Goal: Task Accomplishment & Management: Manage account settings

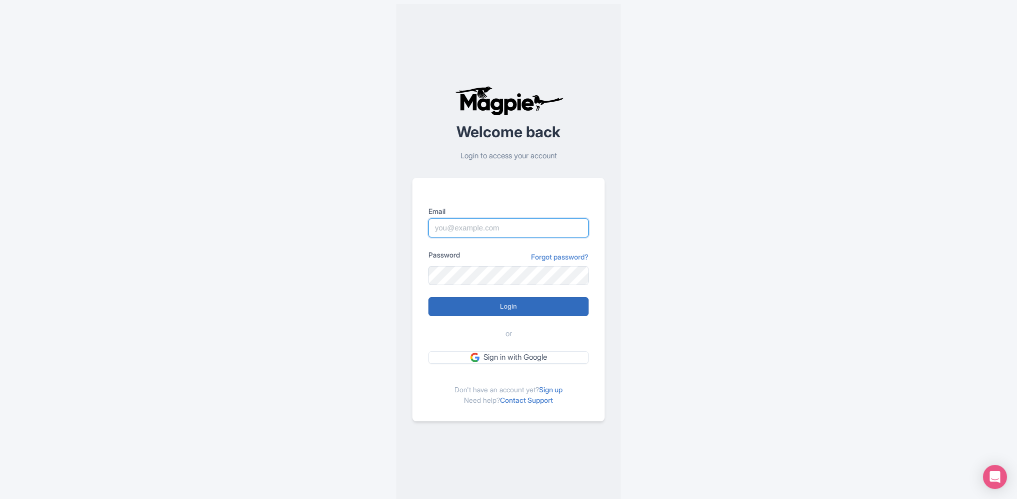
type input "skronwitter@graylinetoronto.tours"
click at [513, 308] on input "Login" at bounding box center [509, 306] width 160 height 19
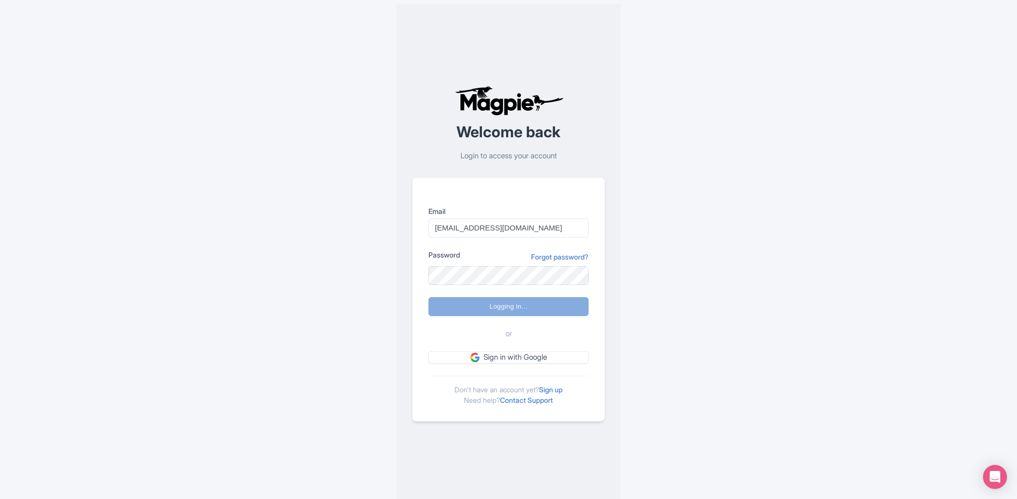
type input "Logging in..."
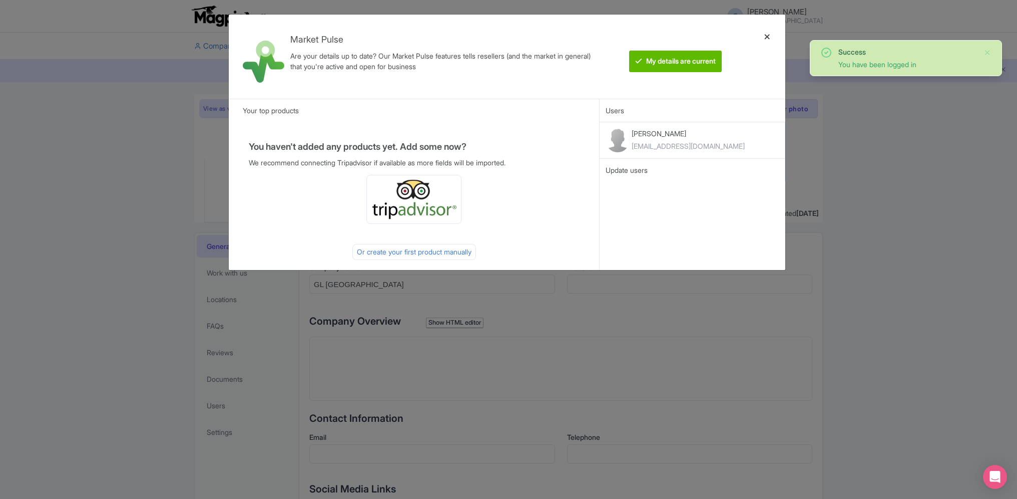
click at [768, 38] on div at bounding box center [768, 57] width 24 height 68
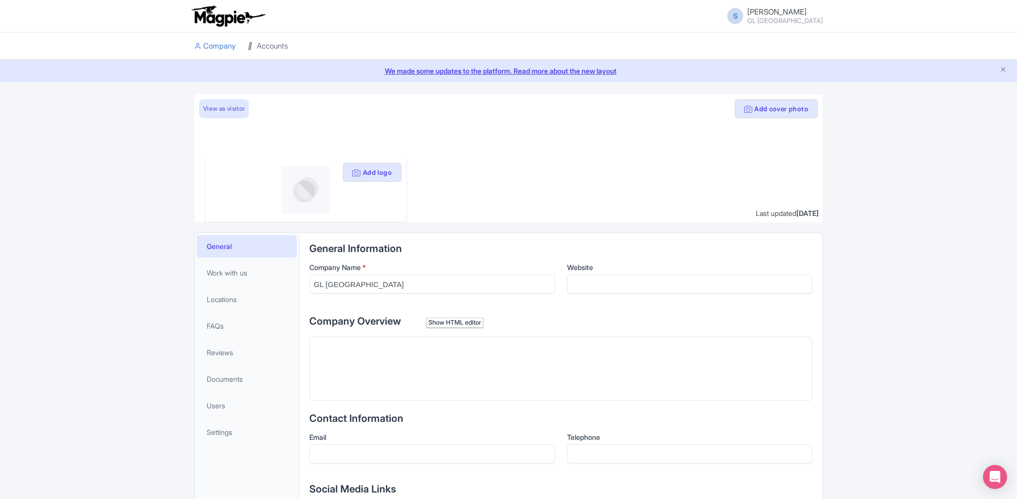
click at [279, 46] on link "Accounts" at bounding box center [268, 47] width 40 height 28
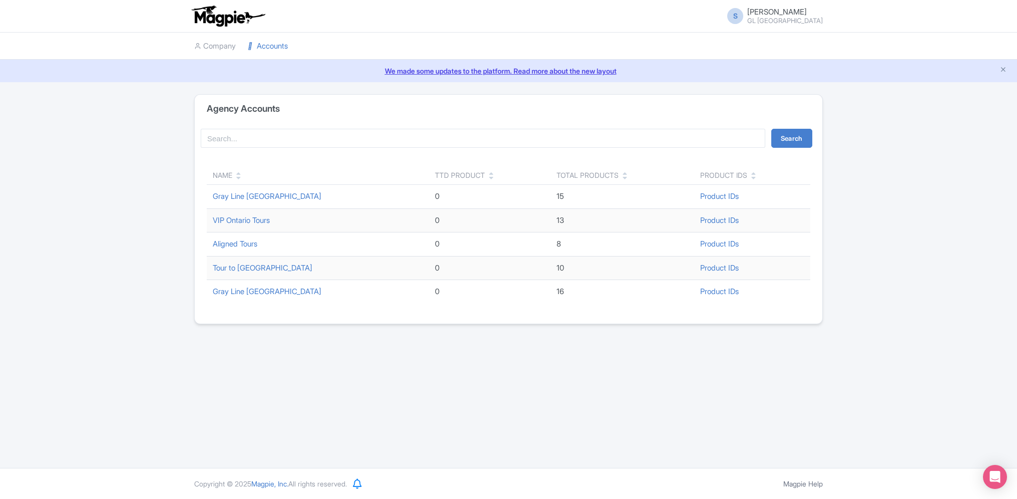
click at [141, 162] on div "Agency Accounts Search Name TTD Product Total Products Product IDs Gray Line Ni…" at bounding box center [508, 209] width 1017 height 230
click at [250, 291] on link "Gray Line Toronto" at bounding box center [267, 291] width 109 height 10
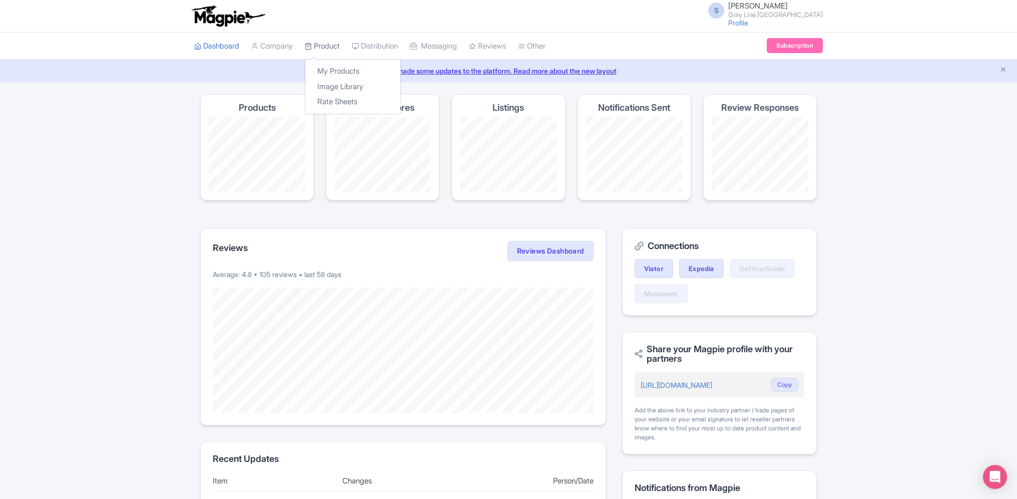
click at [328, 43] on link "Product" at bounding box center [322, 47] width 35 height 28
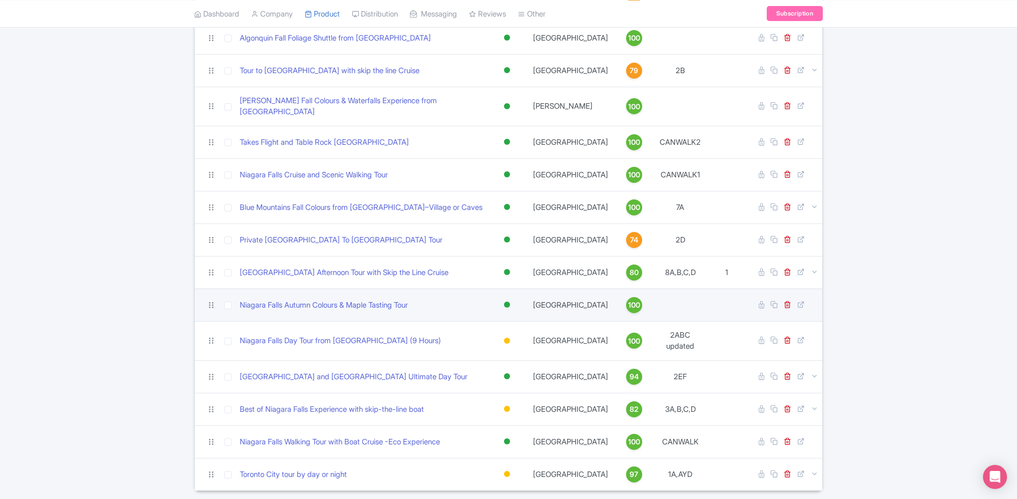
scroll to position [206, 0]
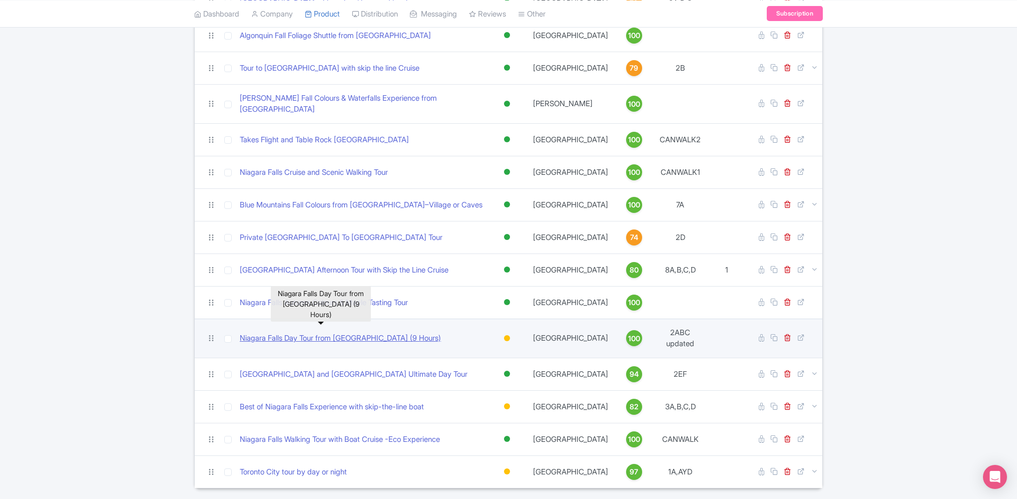
click at [373, 332] on link "Niagara Falls Day Tour from [GEOGRAPHIC_DATA] (9 Hours)" at bounding box center [340, 338] width 201 height 12
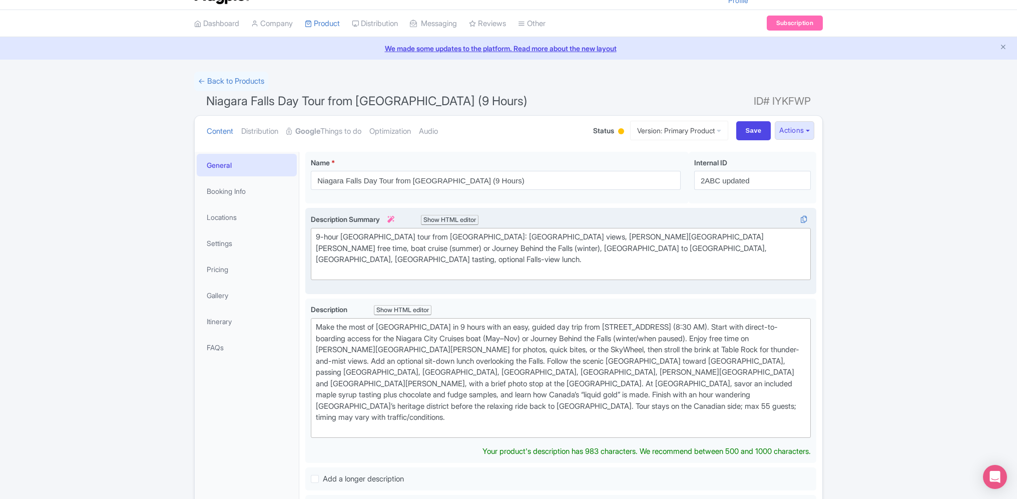
scroll to position [25, 0]
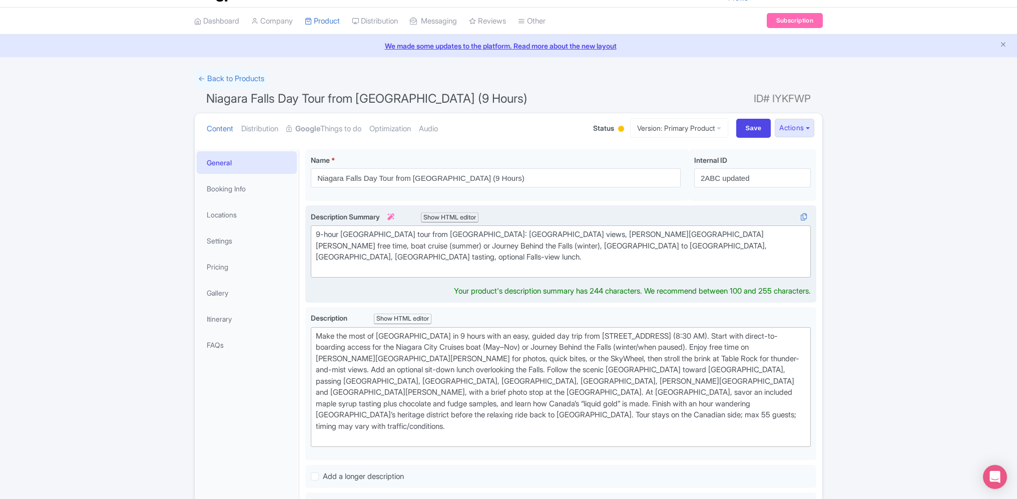
click at [642, 244] on div "9-hour Niagara Falls tour from Toronto: Table Rock views, Clifton Hill free tim…" at bounding box center [561, 251] width 490 height 45
type trix-editor "<div>9-hour Niagara Falls tour from Toronto: Table Rock views, Clifton Hill fre…"
click at [715, 240] on div "9-hour Niagara Falls tour from Toronto: Table Rock views, Clifton Hill free tim…" at bounding box center [561, 251] width 490 height 45
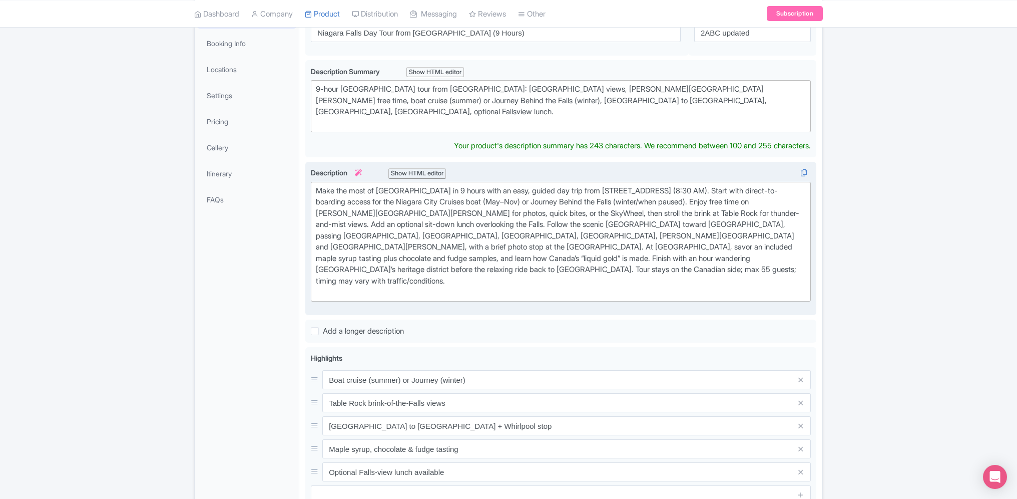
scroll to position [80, 0]
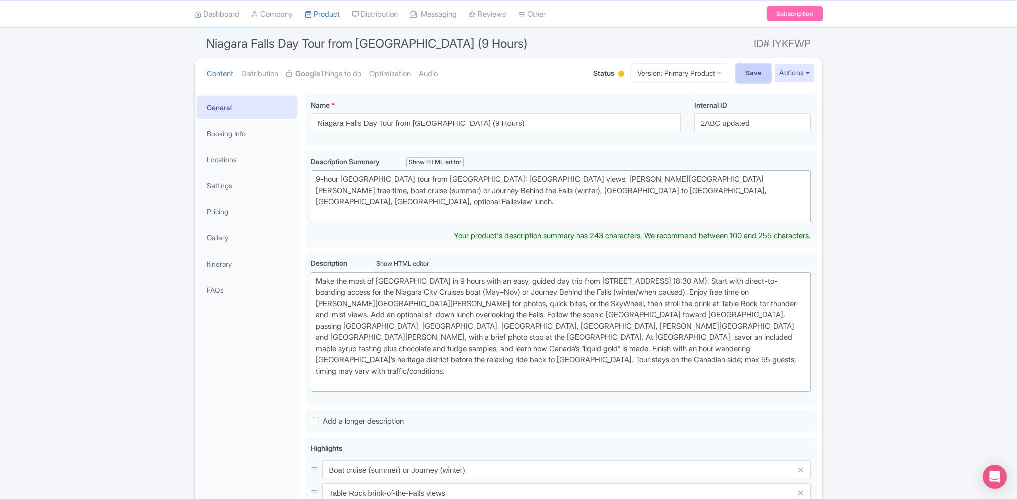
click at [757, 70] on input "Save" at bounding box center [754, 73] width 35 height 19
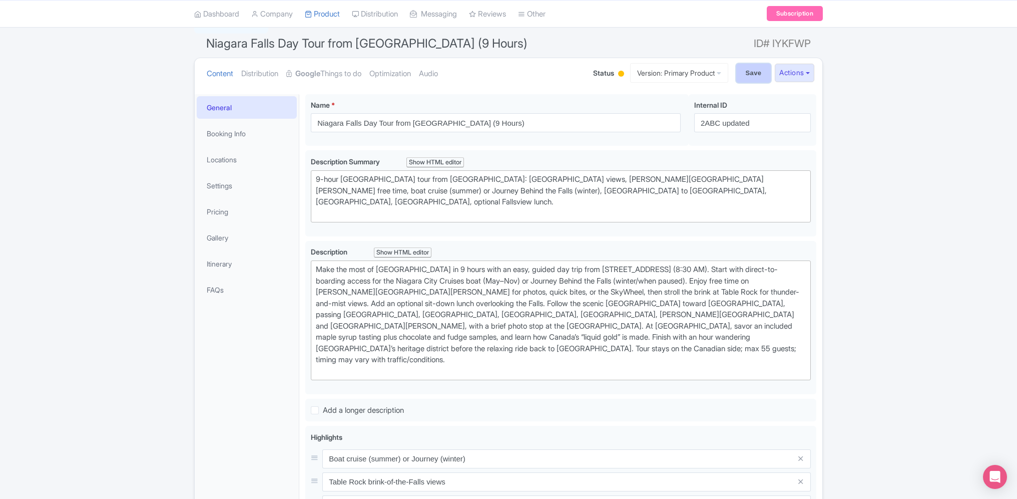
type input "Saving..."
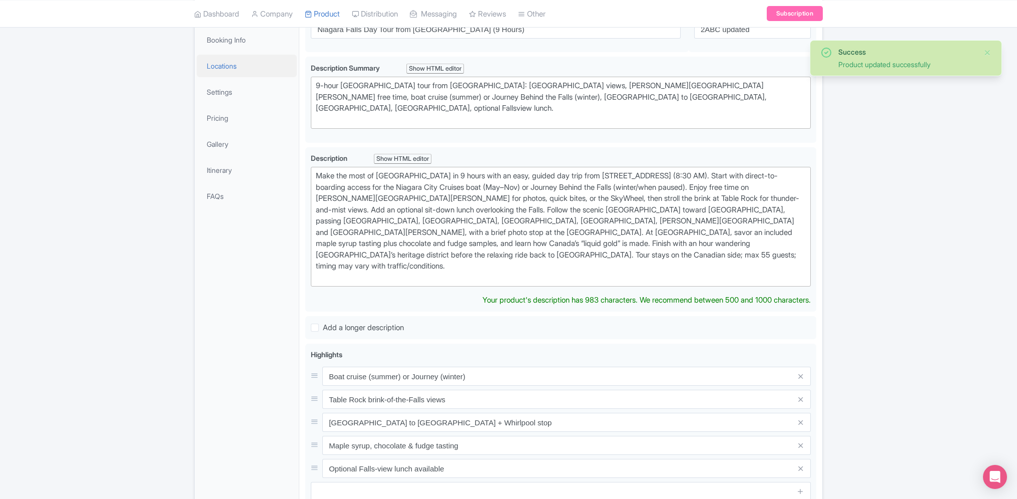
click at [238, 64] on link "Locations" at bounding box center [247, 66] width 100 height 23
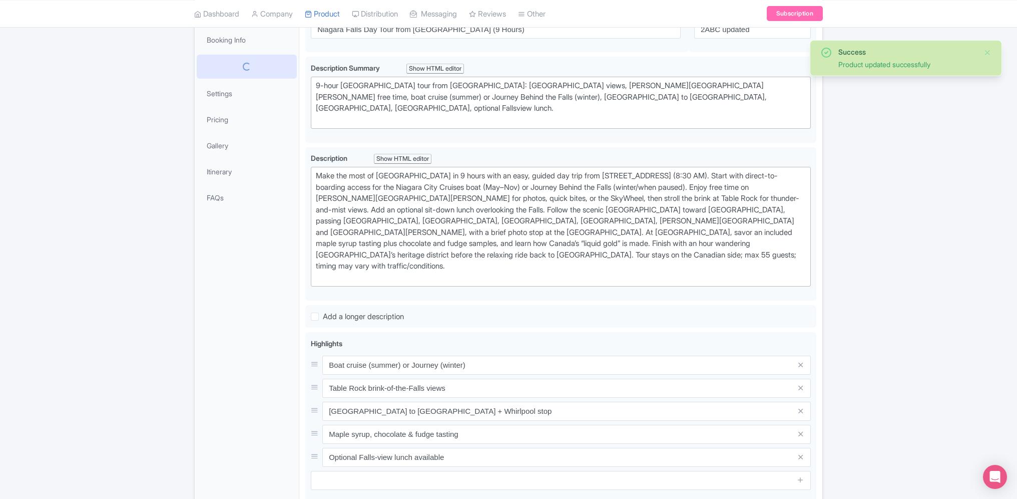
scroll to position [134, 0]
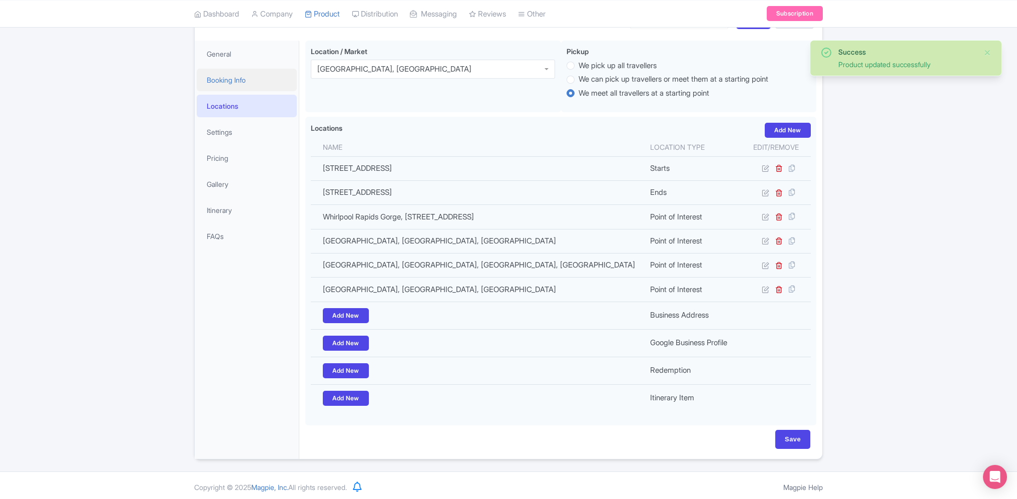
click at [236, 82] on link "Booking Info" at bounding box center [247, 80] width 100 height 23
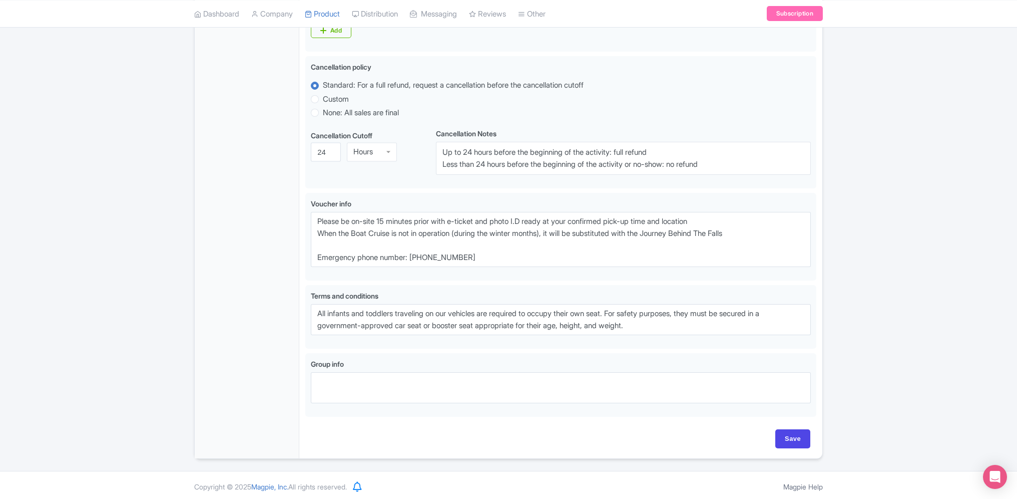
scroll to position [602, 0]
click at [806, 430] on input "Save" at bounding box center [793, 437] width 35 height 19
type input "Saving..."
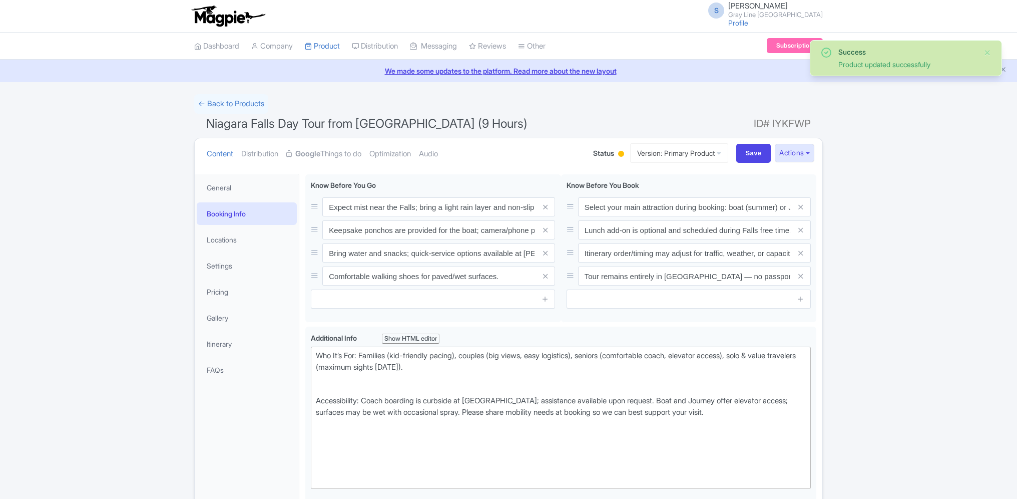
scroll to position [174, 0]
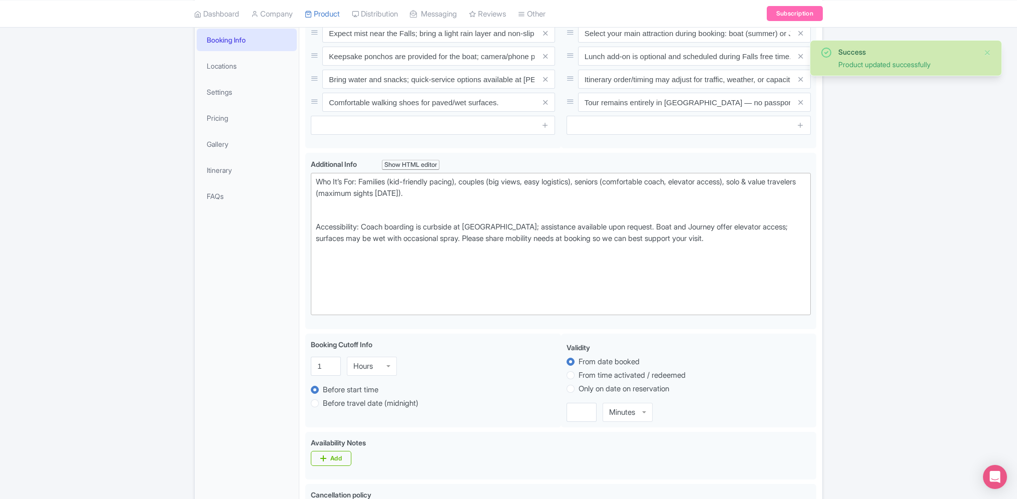
click at [877, 314] on div "Success Product updated successfully ← Back to Products Niagara Falls Day Tour …" at bounding box center [508, 403] width 1017 height 966
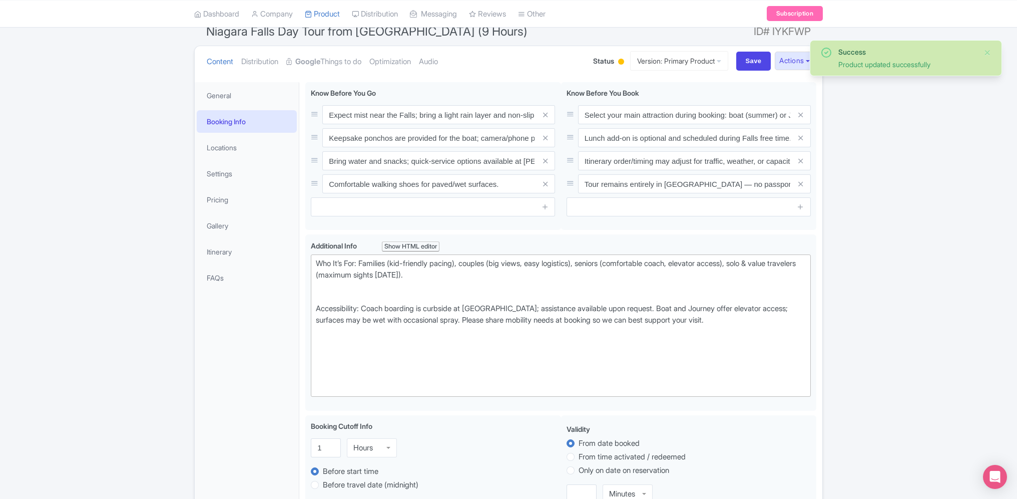
scroll to position [0, 0]
